Goal: Information Seeking & Learning: Learn about a topic

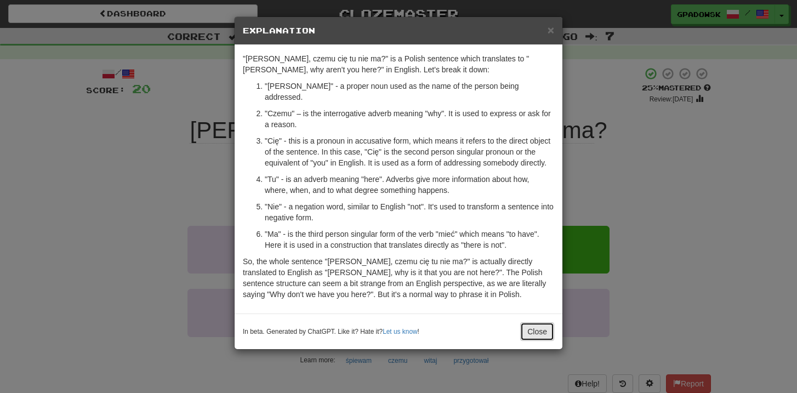
click at [542, 333] on button "Close" at bounding box center [537, 331] width 34 height 19
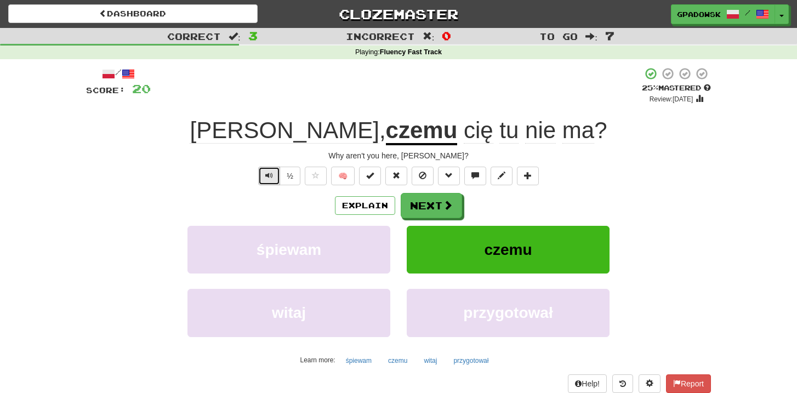
click at [265, 175] on button "Text-to-speech controls" at bounding box center [269, 176] width 22 height 19
click at [422, 216] on button "Next" at bounding box center [431, 206] width 61 height 25
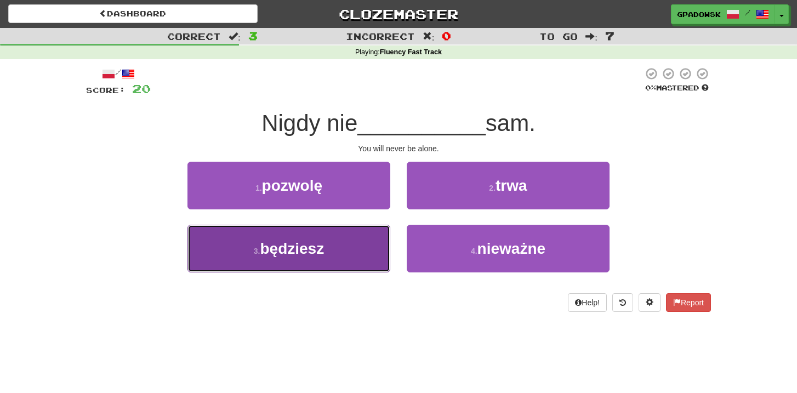
click at [322, 251] on span "będziesz" at bounding box center [292, 248] width 64 height 17
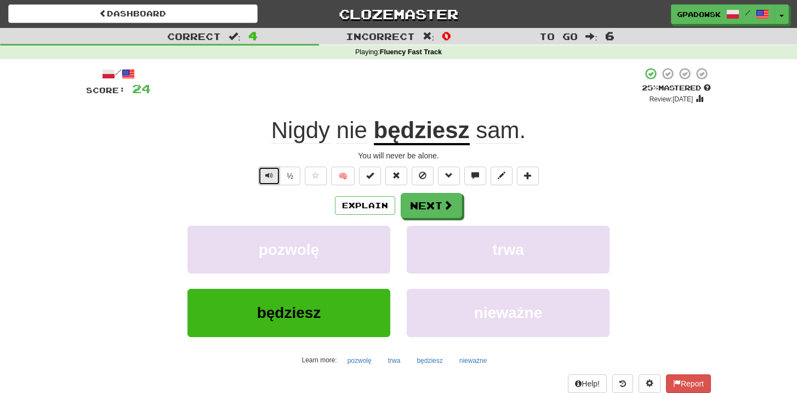
click at [265, 177] on button "Text-to-speech controls" at bounding box center [269, 176] width 22 height 19
click at [455, 207] on button "Next" at bounding box center [431, 206] width 61 height 25
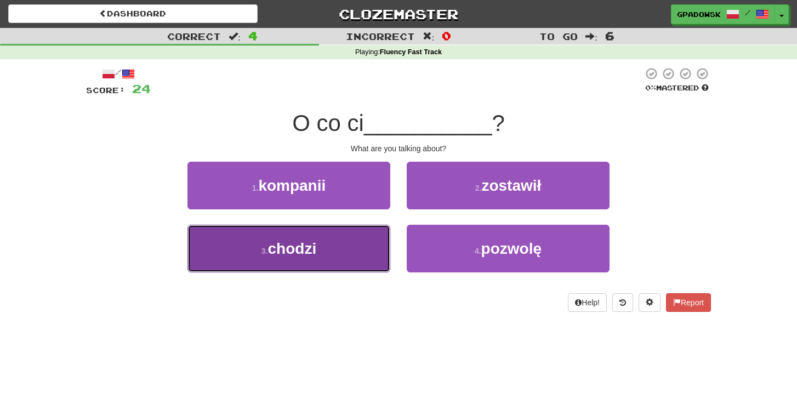
click at [362, 249] on button "3 . [GEOGRAPHIC_DATA]" at bounding box center [289, 249] width 203 height 48
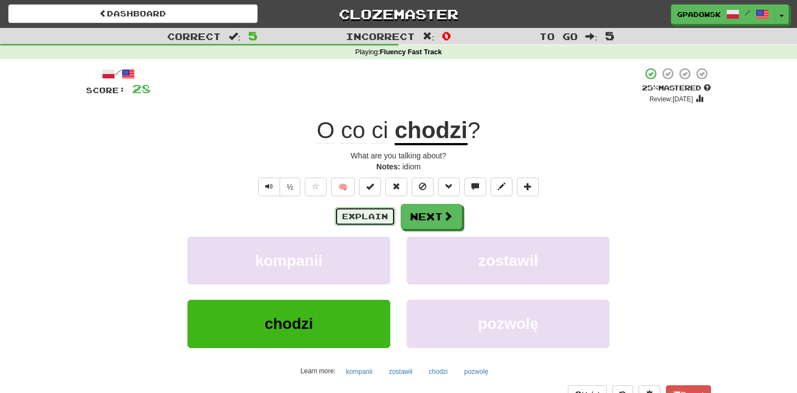
click at [367, 223] on button "Explain" at bounding box center [365, 216] width 60 height 19
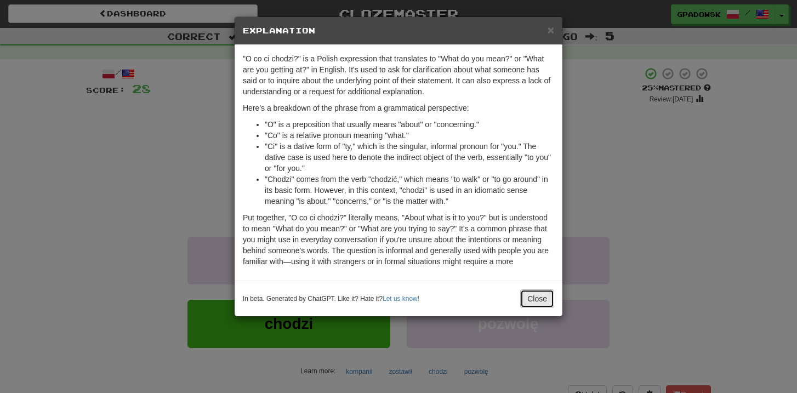
click at [534, 308] on button "Close" at bounding box center [537, 299] width 34 height 19
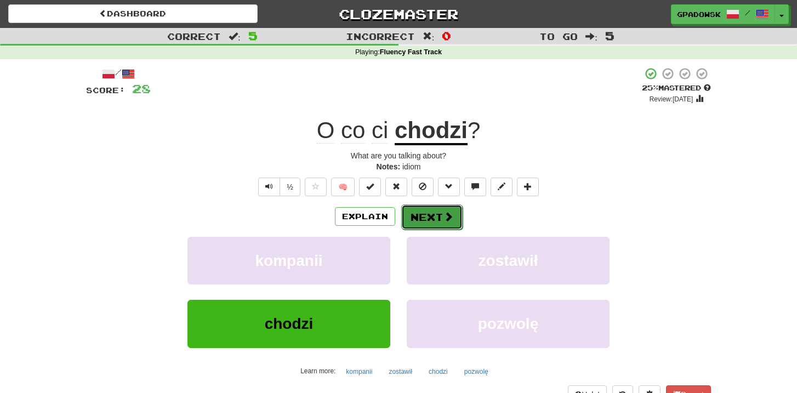
click at [454, 217] on button "Next" at bounding box center [431, 217] width 61 height 25
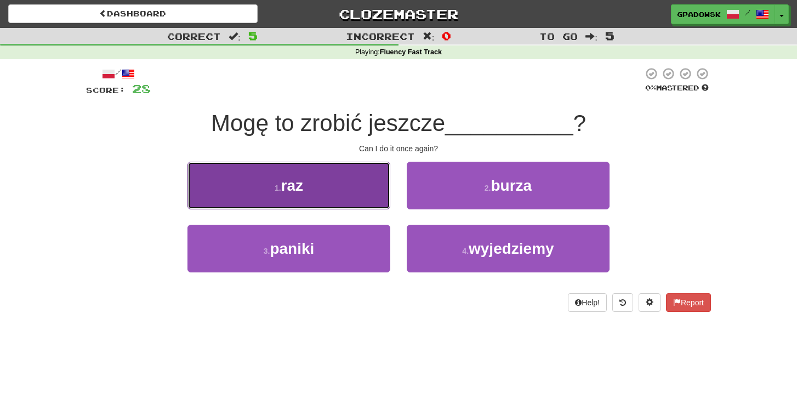
click at [307, 190] on button "1 . raz" at bounding box center [289, 186] width 203 height 48
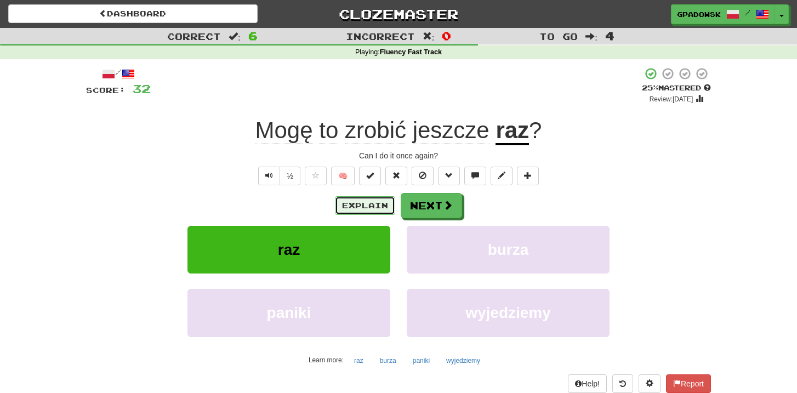
click at [351, 199] on button "Explain" at bounding box center [365, 205] width 60 height 19
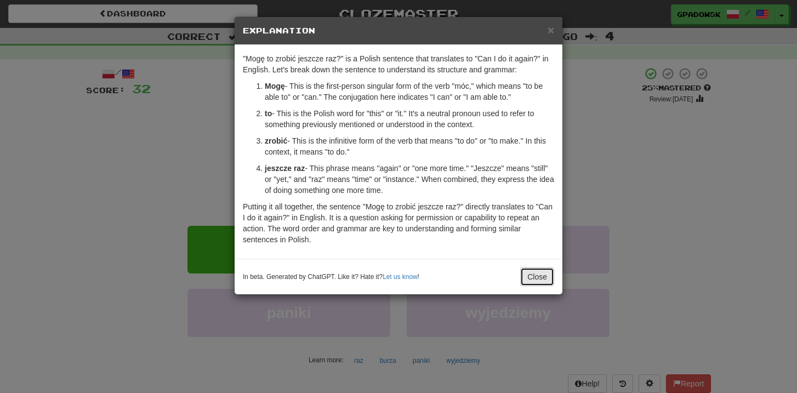
click at [525, 275] on button "Close" at bounding box center [537, 277] width 34 height 19
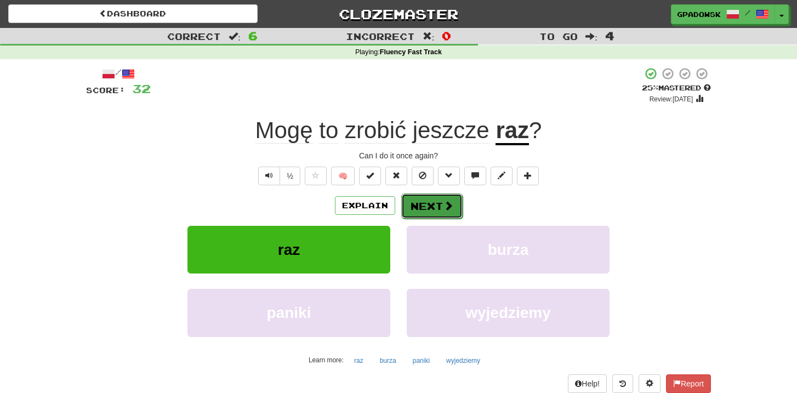
click at [441, 206] on button "Next" at bounding box center [431, 206] width 61 height 25
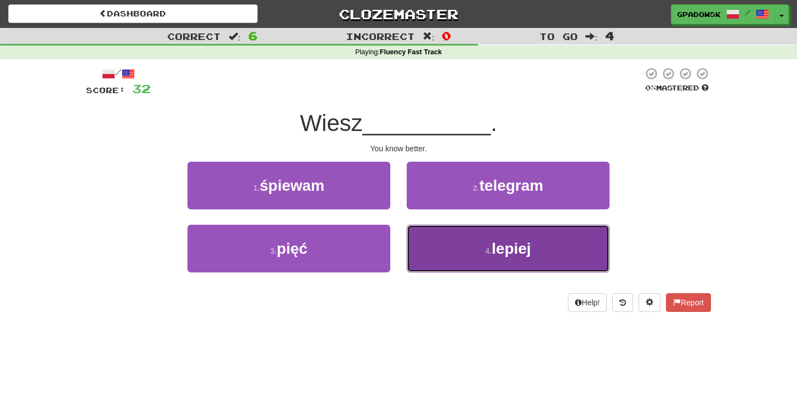
click at [457, 243] on button "4 . lepiej" at bounding box center [508, 249] width 203 height 48
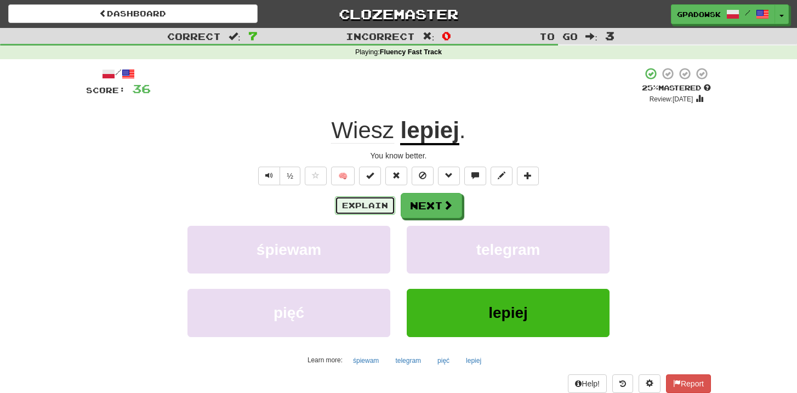
click at [353, 201] on button "Explain" at bounding box center [365, 205] width 60 height 19
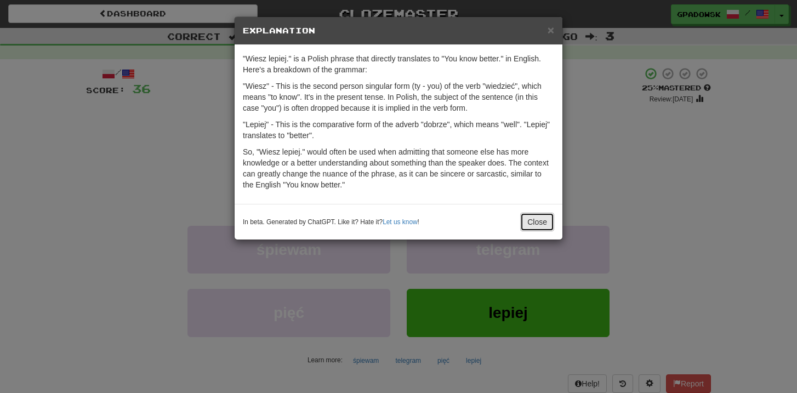
click at [530, 222] on button "Close" at bounding box center [537, 222] width 34 height 19
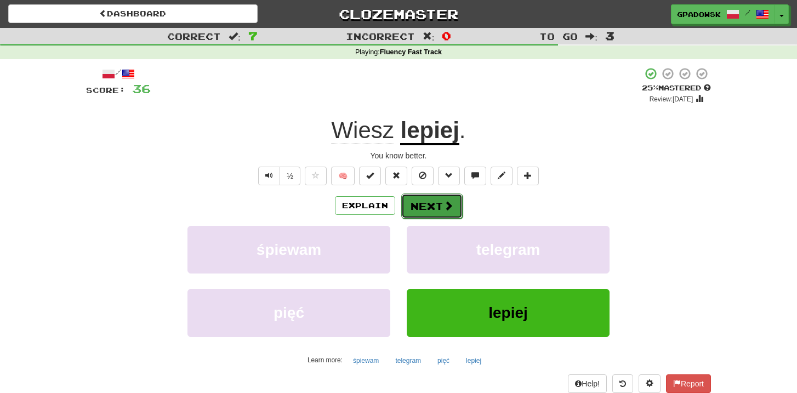
click at [444, 209] on span at bounding box center [449, 206] width 10 height 10
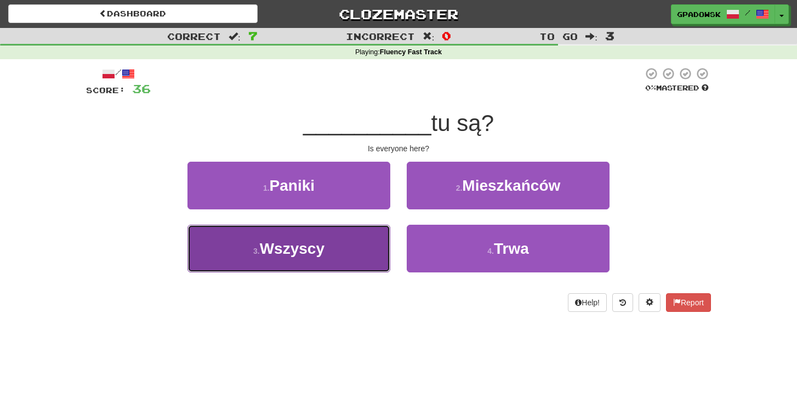
click at [302, 241] on span "Wszyscy" at bounding box center [292, 248] width 65 height 17
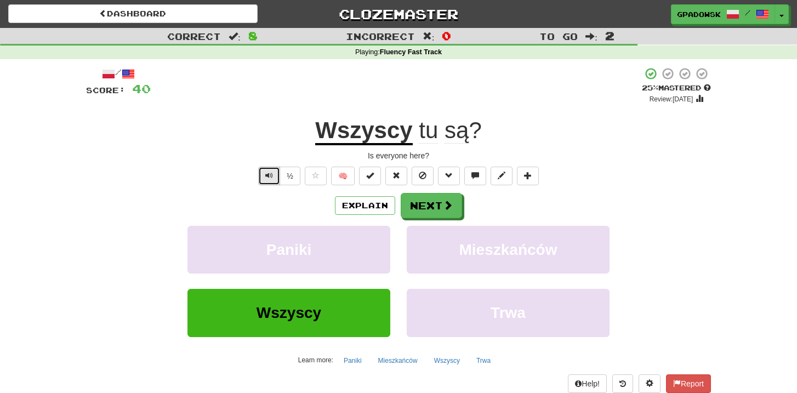
click at [270, 173] on span "Text-to-speech controls" at bounding box center [269, 176] width 8 height 8
click at [389, 205] on button "Explain" at bounding box center [365, 205] width 60 height 19
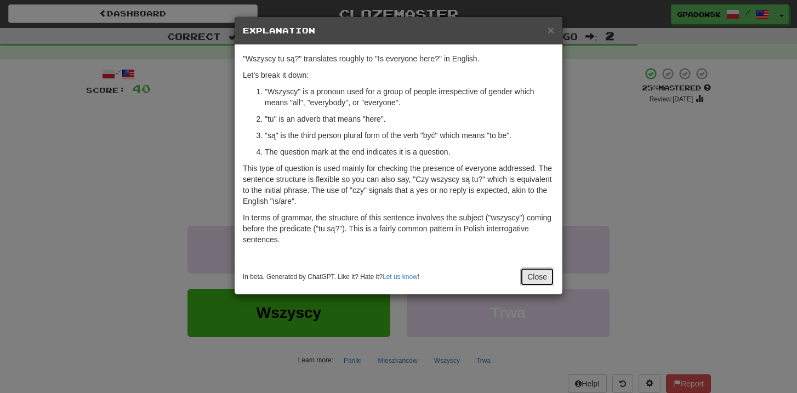
click at [531, 283] on button "Close" at bounding box center [537, 277] width 34 height 19
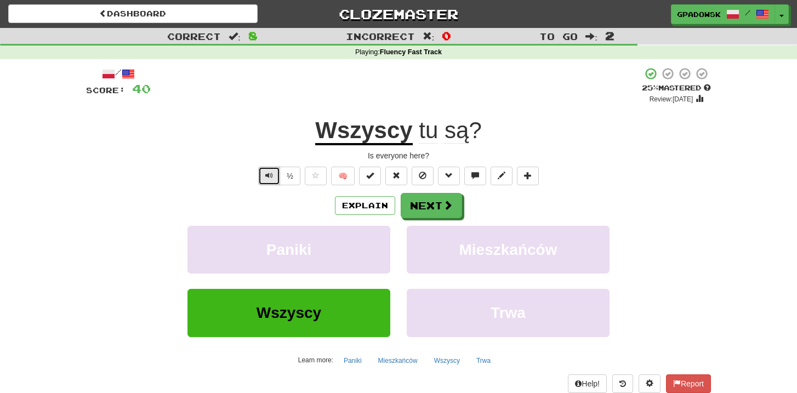
click at [268, 174] on span "Text-to-speech controls" at bounding box center [269, 176] width 8 height 8
click at [422, 211] on button "Next" at bounding box center [431, 206] width 61 height 25
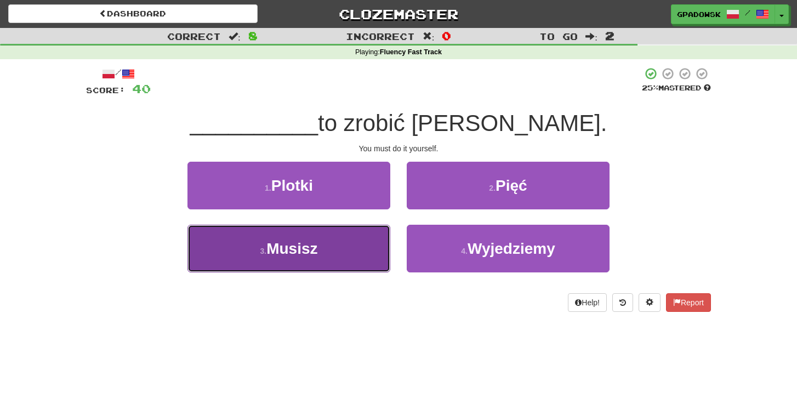
click at [318, 252] on span "Musisz" at bounding box center [292, 248] width 51 height 17
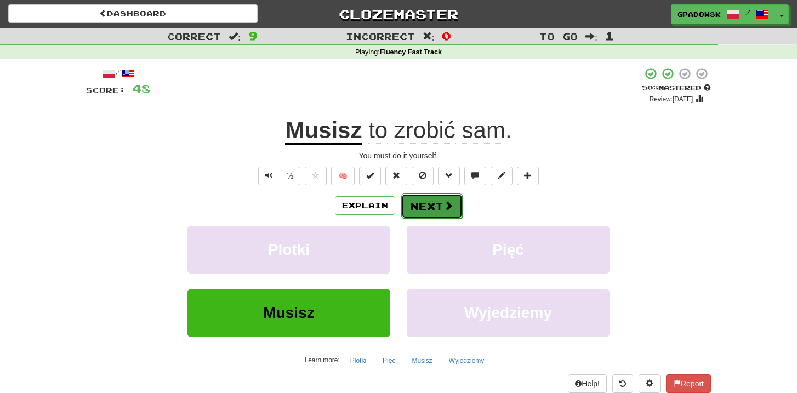
click at [432, 205] on button "Next" at bounding box center [431, 206] width 61 height 25
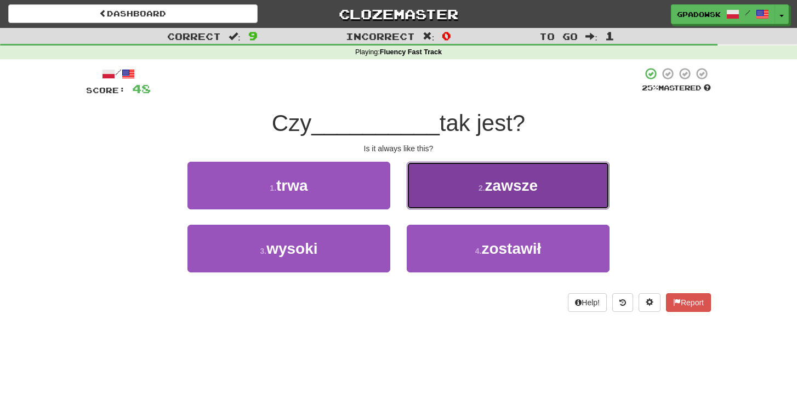
click at [463, 191] on button "2 . zawsze" at bounding box center [508, 186] width 203 height 48
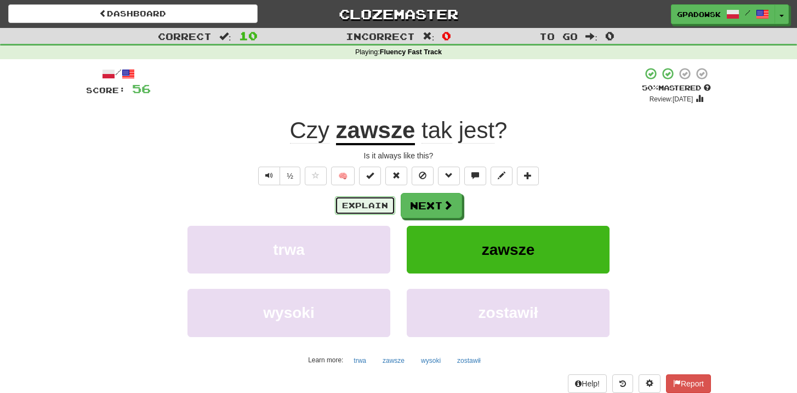
click at [368, 201] on button "Explain" at bounding box center [365, 205] width 60 height 19
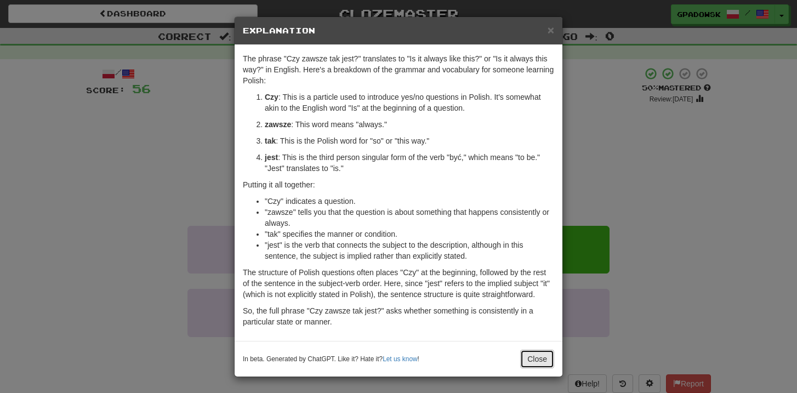
click at [534, 358] on button "Close" at bounding box center [537, 359] width 34 height 19
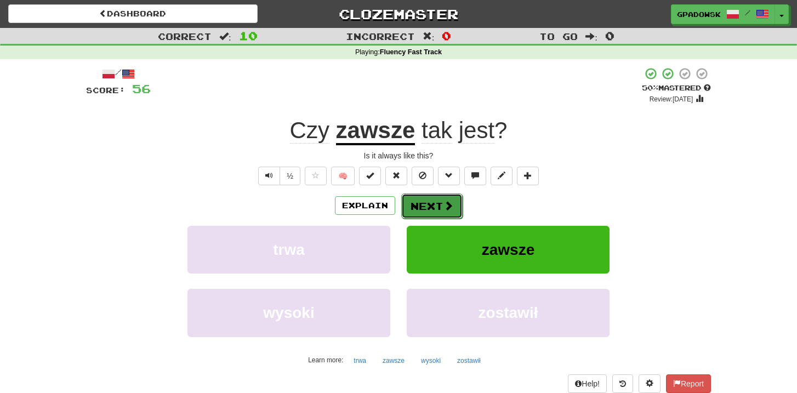
click at [445, 205] on span at bounding box center [449, 206] width 10 height 10
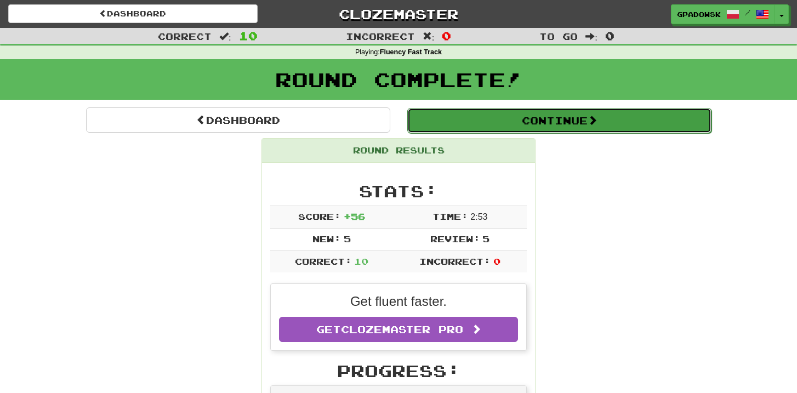
click at [539, 121] on button "Continue" at bounding box center [559, 120] width 304 height 25
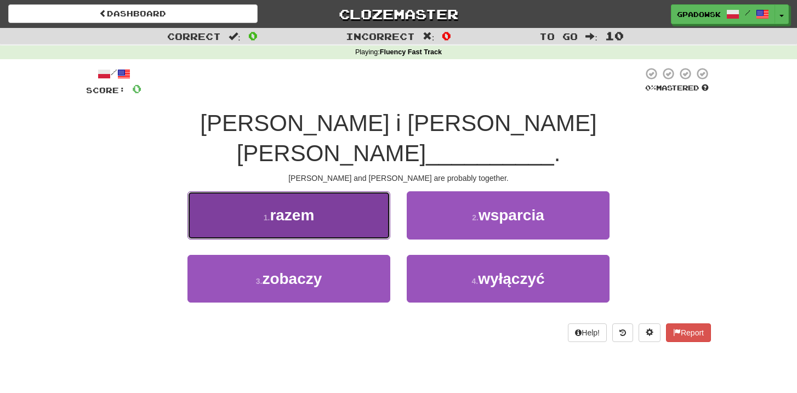
click at [268, 213] on small "1 ." at bounding box center [267, 217] width 7 height 9
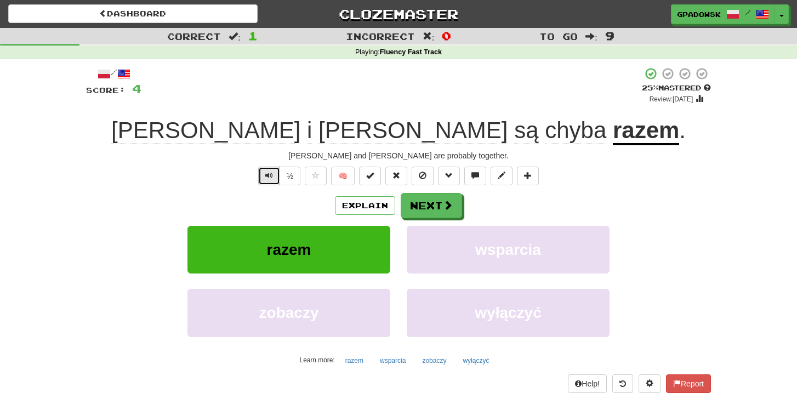
click at [267, 179] on span "Text-to-speech controls" at bounding box center [269, 176] width 8 height 8
click at [351, 202] on button "Explain" at bounding box center [365, 205] width 60 height 19
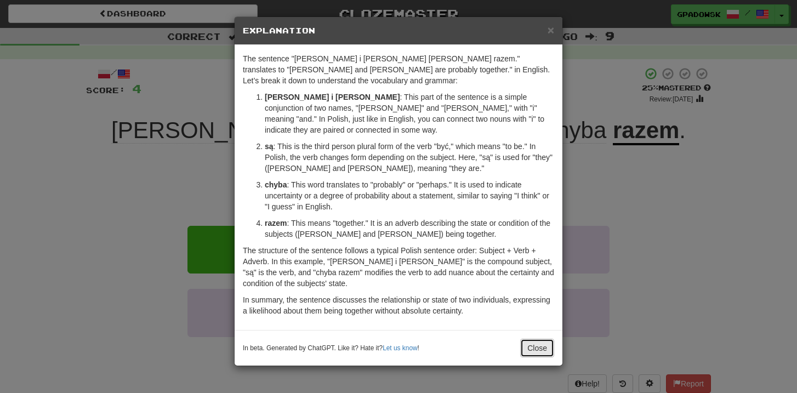
click at [543, 339] on button "Close" at bounding box center [537, 348] width 34 height 19
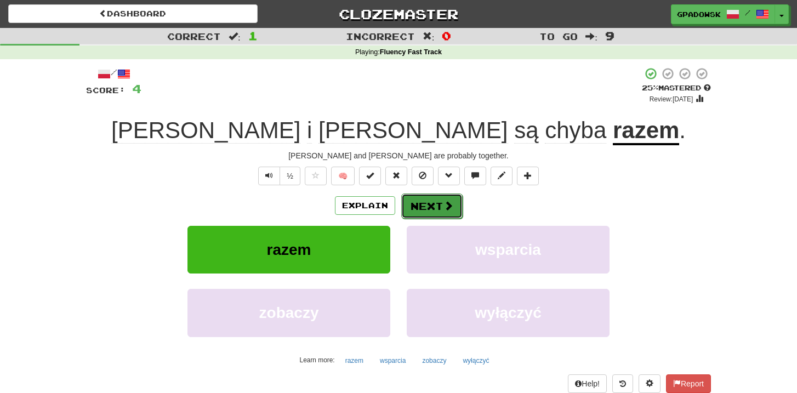
click at [444, 207] on span at bounding box center [449, 206] width 10 height 10
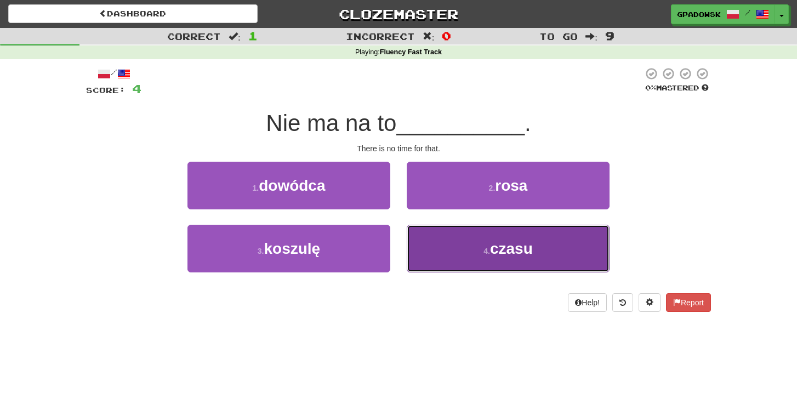
click at [437, 252] on button "4 . czasu" at bounding box center [508, 249] width 203 height 48
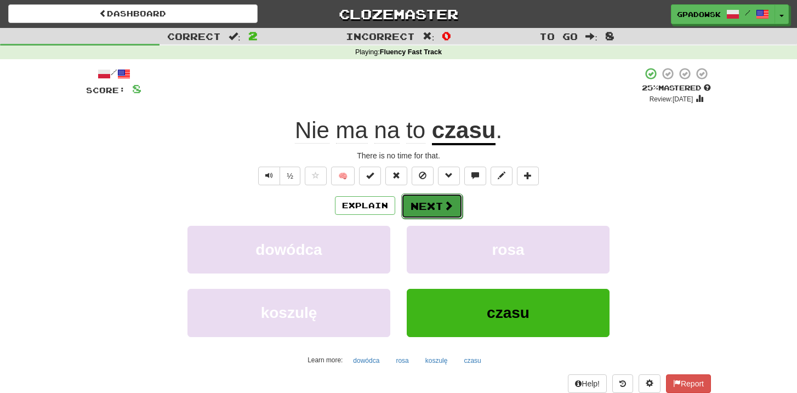
click at [435, 200] on button "Next" at bounding box center [431, 206] width 61 height 25
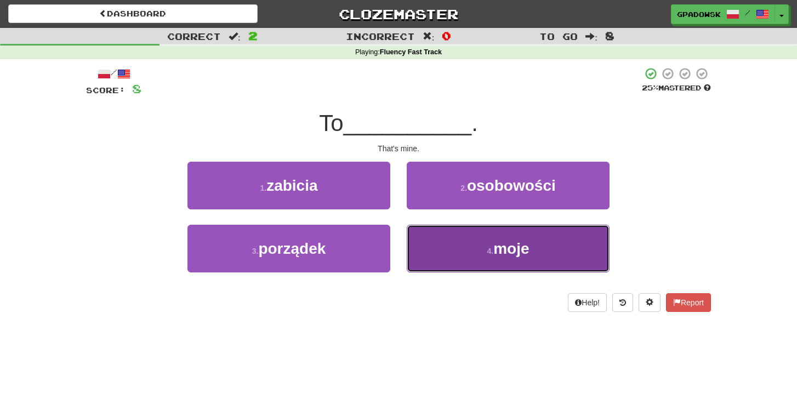
click at [472, 250] on button "4 . moje" at bounding box center [508, 249] width 203 height 48
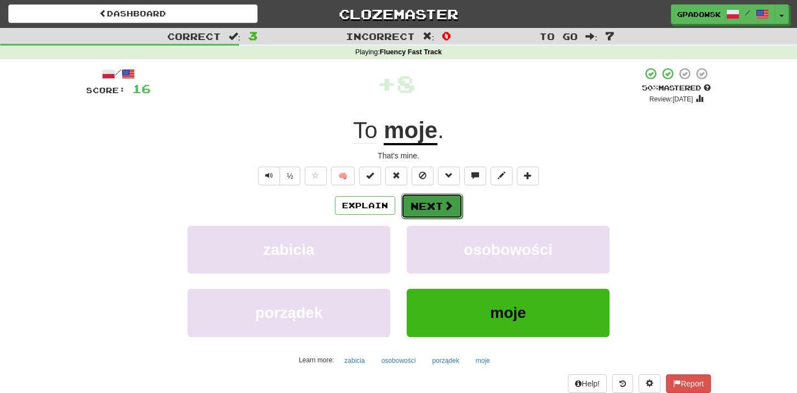
click at [435, 208] on button "Next" at bounding box center [431, 206] width 61 height 25
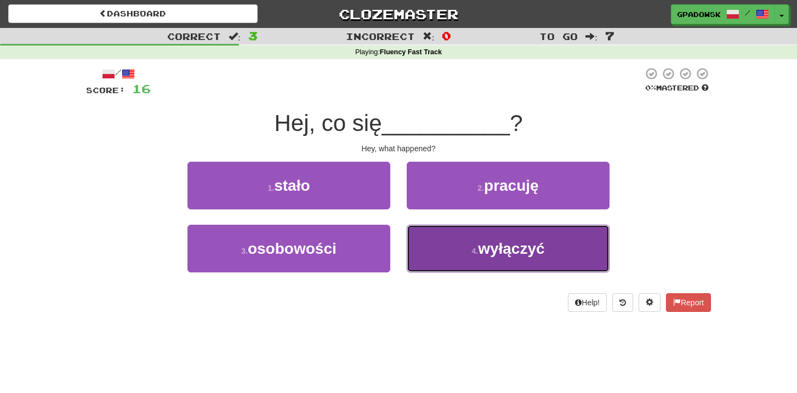
click at [449, 242] on button "4 . wyłączyć" at bounding box center [508, 249] width 203 height 48
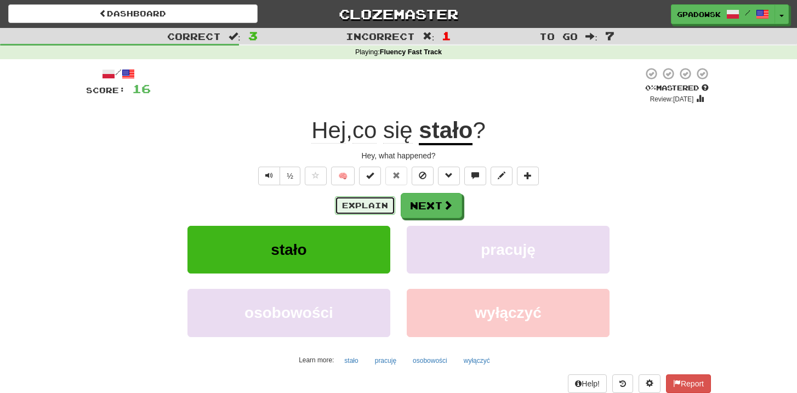
click at [352, 203] on button "Explain" at bounding box center [365, 205] width 60 height 19
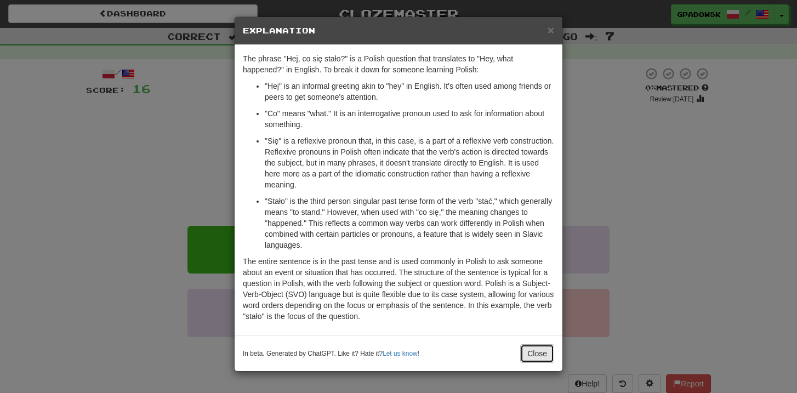
click at [530, 350] on button "Close" at bounding box center [537, 353] width 34 height 19
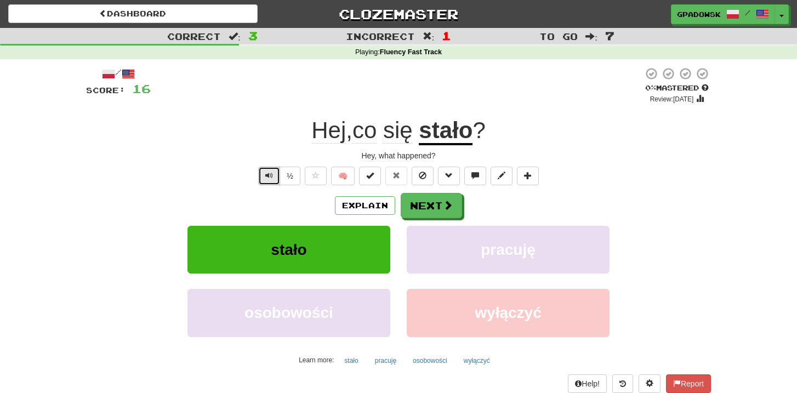
click at [270, 174] on span "Text-to-speech controls" at bounding box center [269, 176] width 8 height 8
click at [416, 207] on button "Next" at bounding box center [431, 206] width 61 height 25
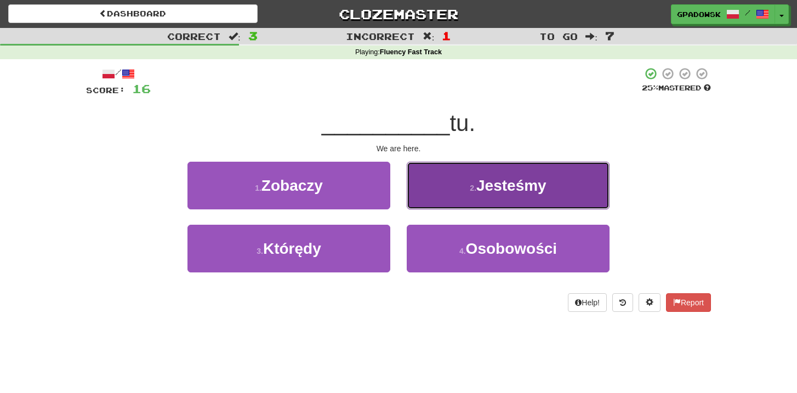
click at [455, 194] on button "2 . Jesteśmy" at bounding box center [508, 186] width 203 height 48
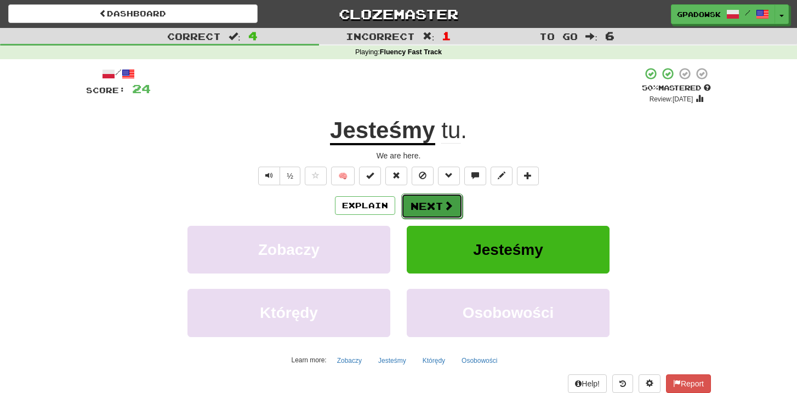
click at [444, 211] on span at bounding box center [449, 206] width 10 height 10
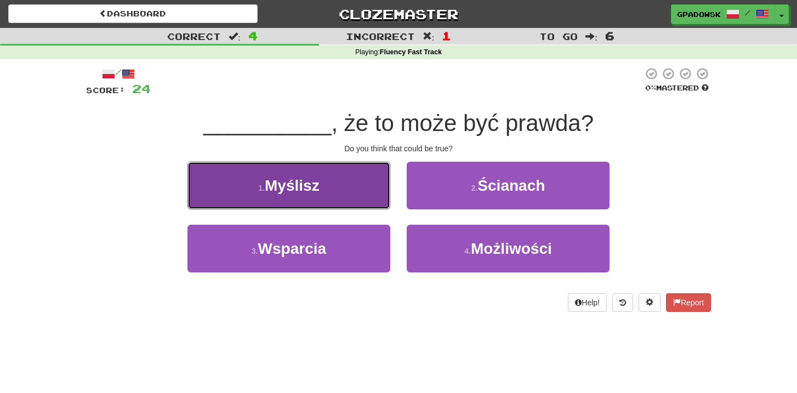
click at [349, 185] on button "1 . [GEOGRAPHIC_DATA]" at bounding box center [289, 186] width 203 height 48
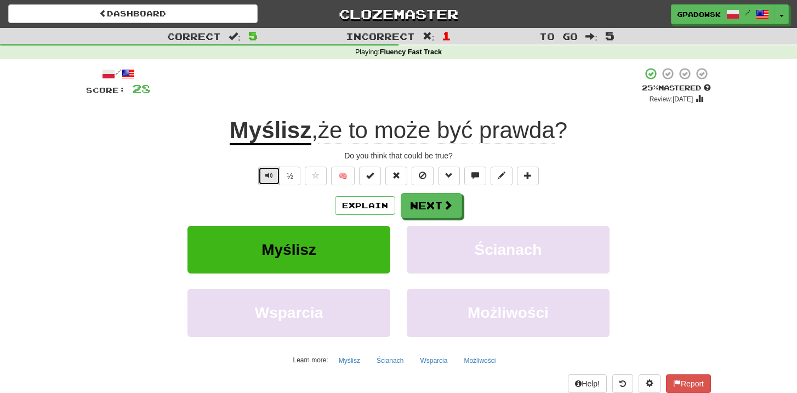
click at [271, 177] on span "Text-to-speech controls" at bounding box center [269, 176] width 8 height 8
click at [450, 212] on button "Next" at bounding box center [431, 206] width 61 height 25
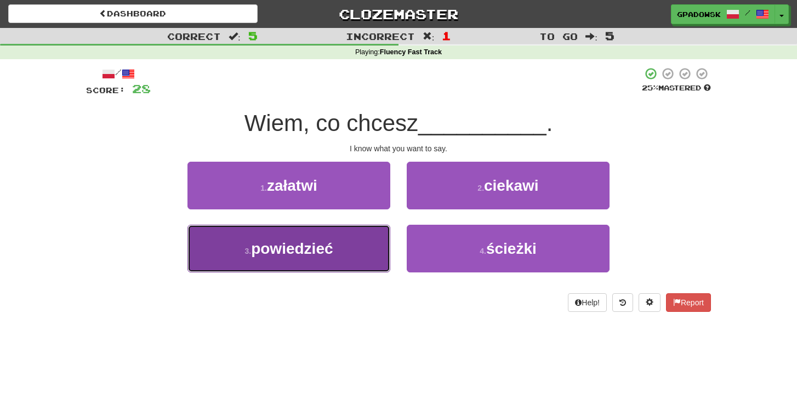
click at [278, 259] on button "3 . powiedzieć" at bounding box center [289, 249] width 203 height 48
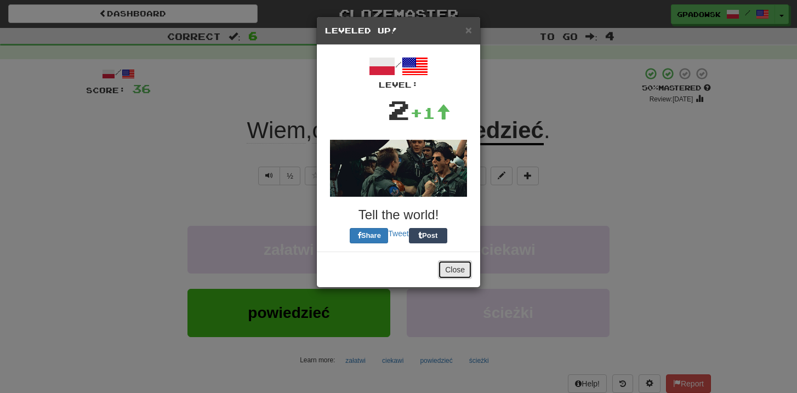
click at [458, 267] on button "Close" at bounding box center [455, 269] width 34 height 19
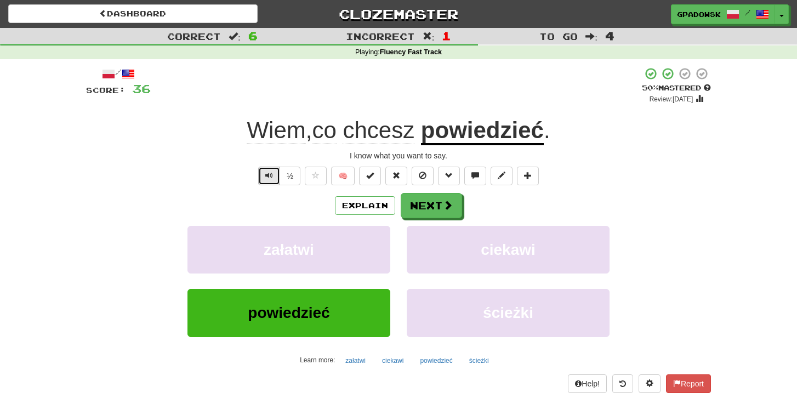
click at [269, 179] on span "Text-to-speech controls" at bounding box center [269, 176] width 8 height 8
click at [430, 210] on button "Next" at bounding box center [431, 206] width 61 height 25
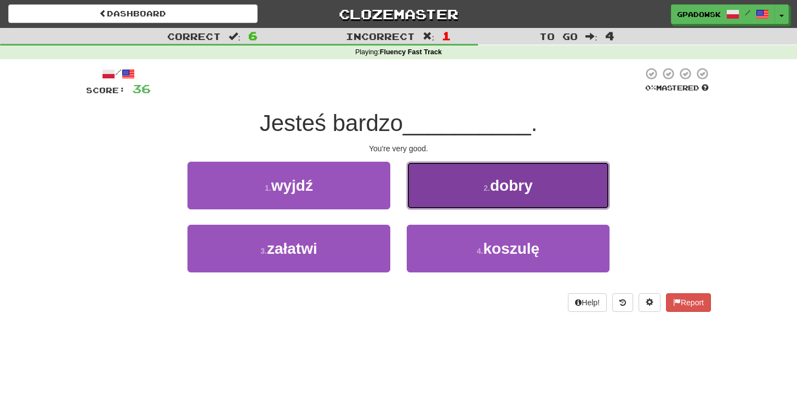
click at [445, 190] on button "2 . [GEOGRAPHIC_DATA]" at bounding box center [508, 186] width 203 height 48
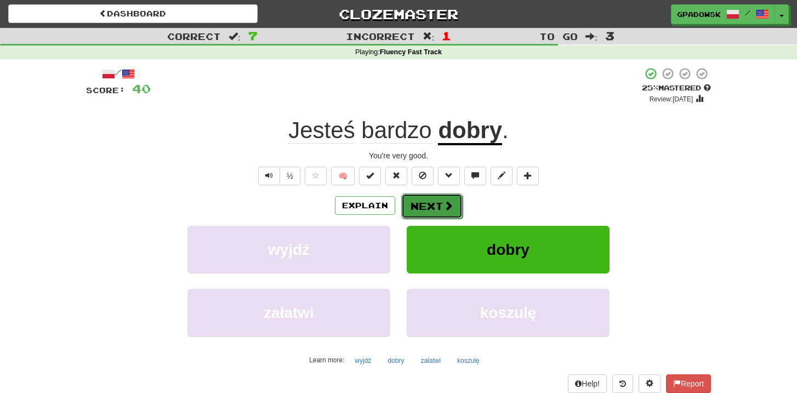
click at [444, 204] on span at bounding box center [449, 206] width 10 height 10
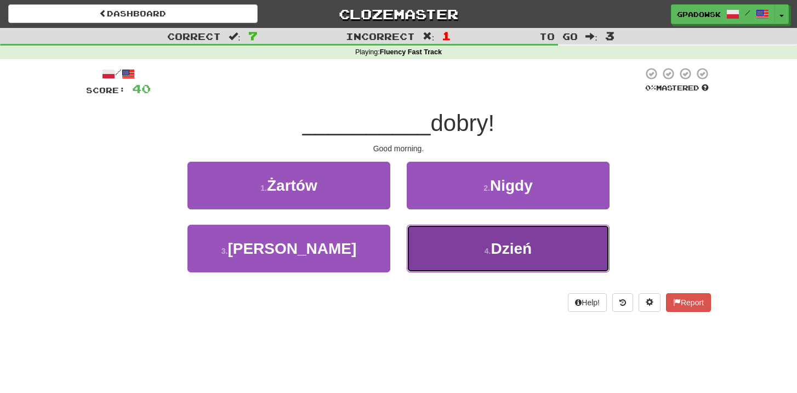
click at [469, 251] on button "4 . Dzień" at bounding box center [508, 249] width 203 height 48
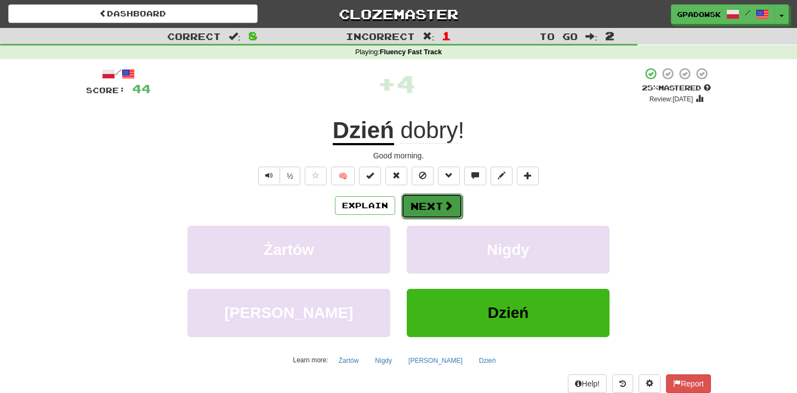
click at [435, 208] on button "Next" at bounding box center [431, 206] width 61 height 25
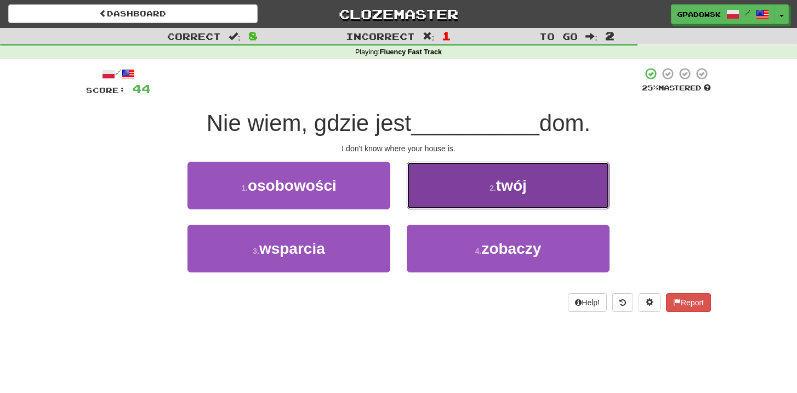
click at [471, 198] on button "2 . twój" at bounding box center [508, 186] width 203 height 48
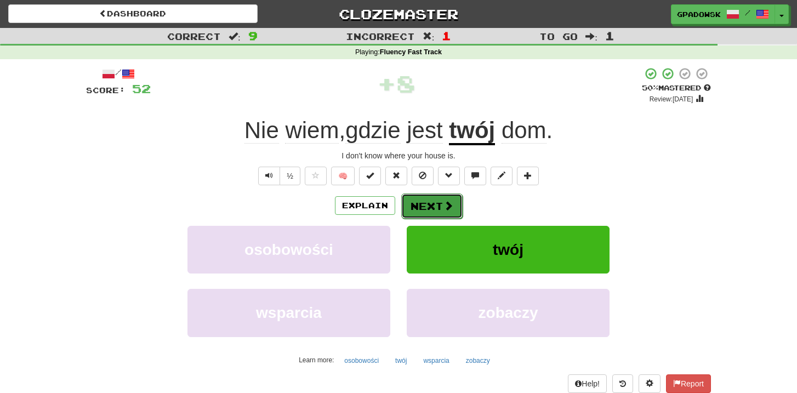
click at [429, 205] on button "Next" at bounding box center [431, 206] width 61 height 25
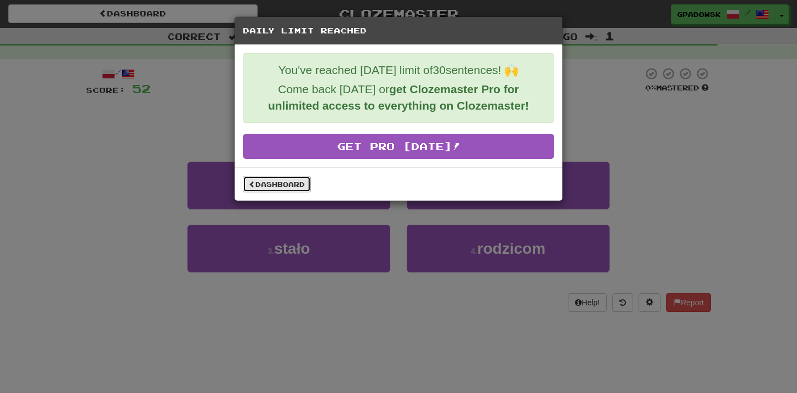
click at [287, 186] on link "Dashboard" at bounding box center [277, 184] width 68 height 16
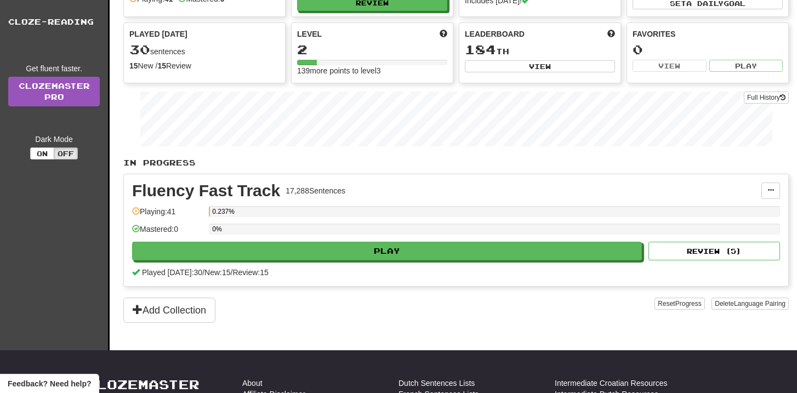
scroll to position [101, 0]
